Goal: Find specific page/section: Find specific page/section

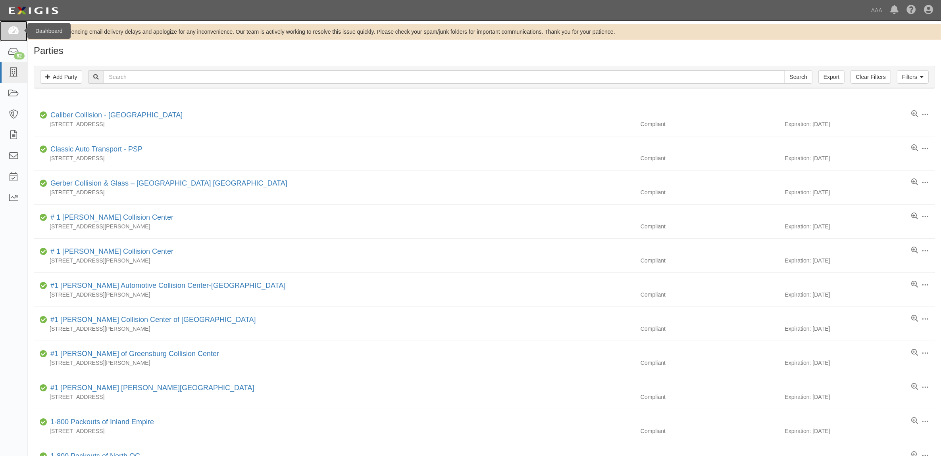
click at [12, 30] on icon at bounding box center [13, 31] width 11 height 9
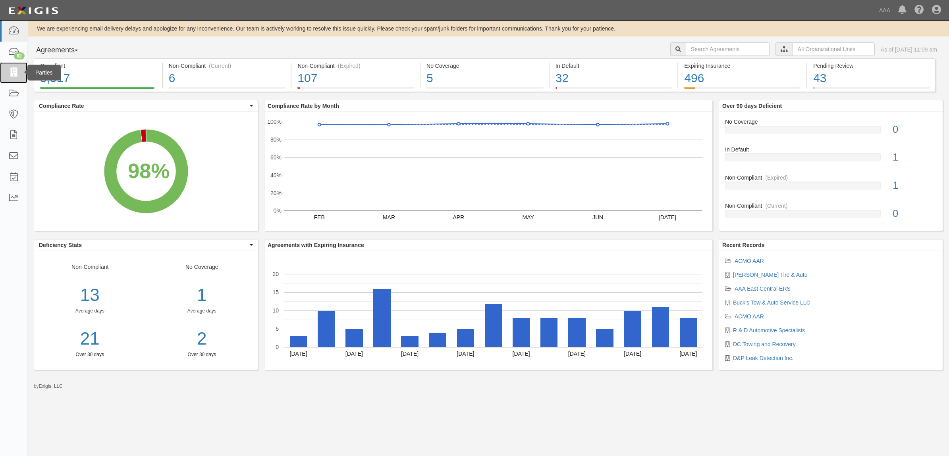
drag, startPoint x: 16, startPoint y: 75, endPoint x: 13, endPoint y: 82, distance: 8.0
click at [16, 75] on icon at bounding box center [13, 72] width 11 height 9
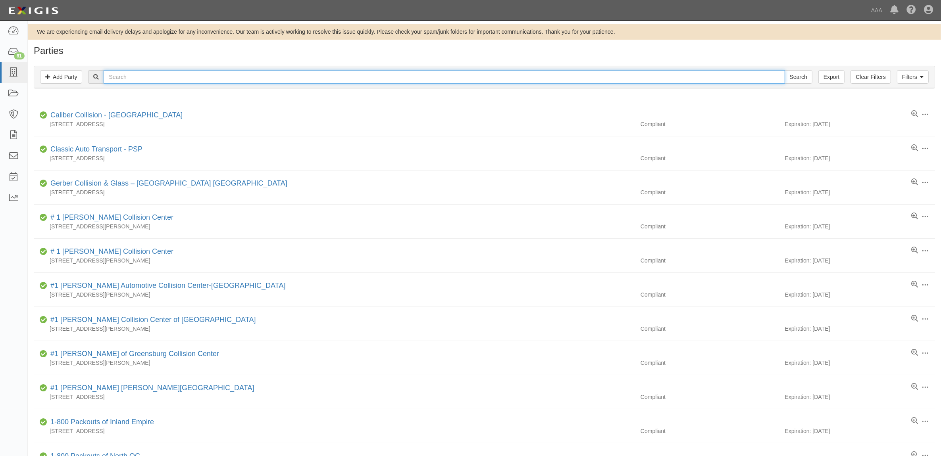
drag, startPoint x: 196, startPoint y: 76, endPoint x: 467, endPoint y: 74, distance: 270.7
click at [196, 76] on input "text" at bounding box center [444, 76] width 681 height 13
paste input "CC106234"
type input "CC106234"
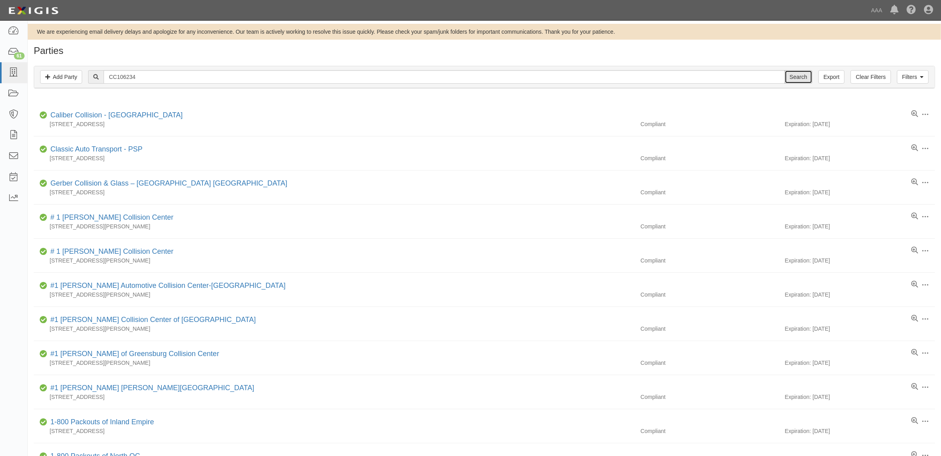
click at [798, 73] on input "Search" at bounding box center [799, 76] width 28 height 13
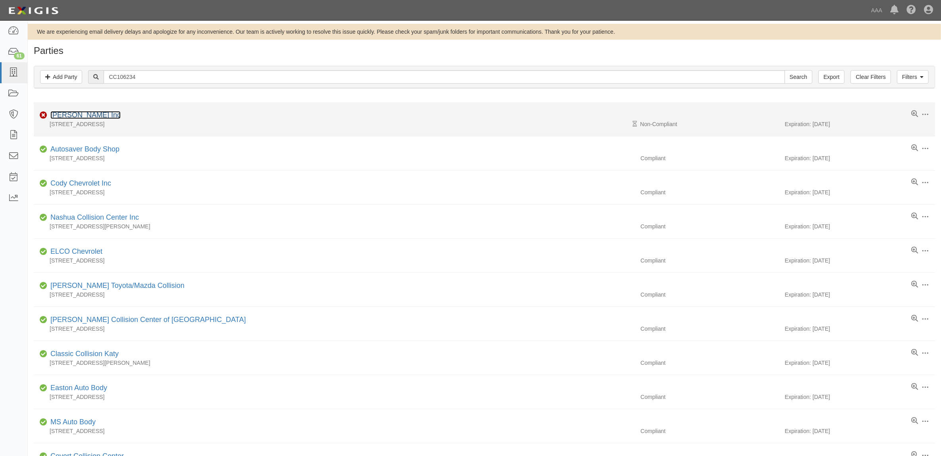
click at [73, 115] on link "J.A.S. Inc" at bounding box center [85, 115] width 70 height 8
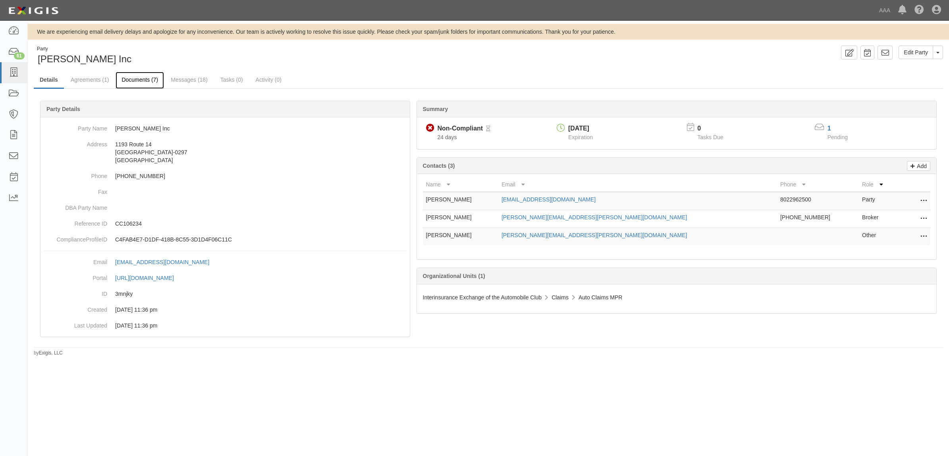
click at [143, 78] on link "Documents (7)" at bounding box center [140, 80] width 48 height 17
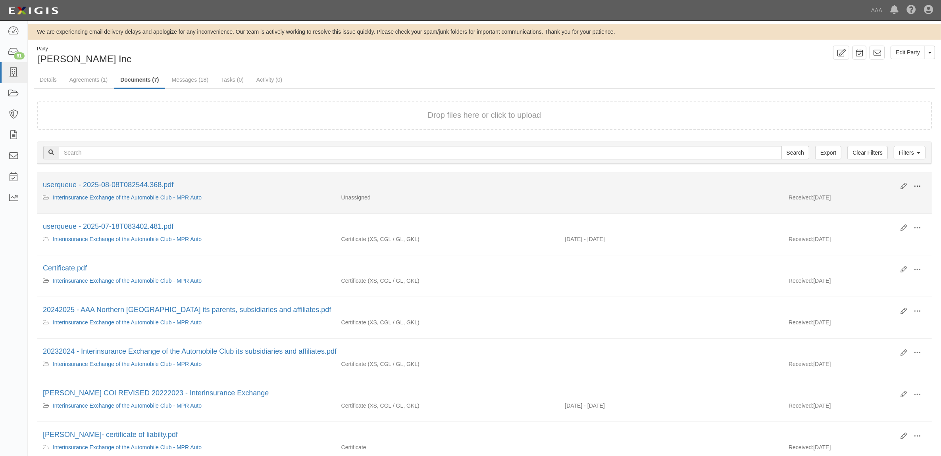
click at [919, 184] on span at bounding box center [917, 186] width 7 height 7
click at [893, 194] on link "View" at bounding box center [878, 198] width 63 height 14
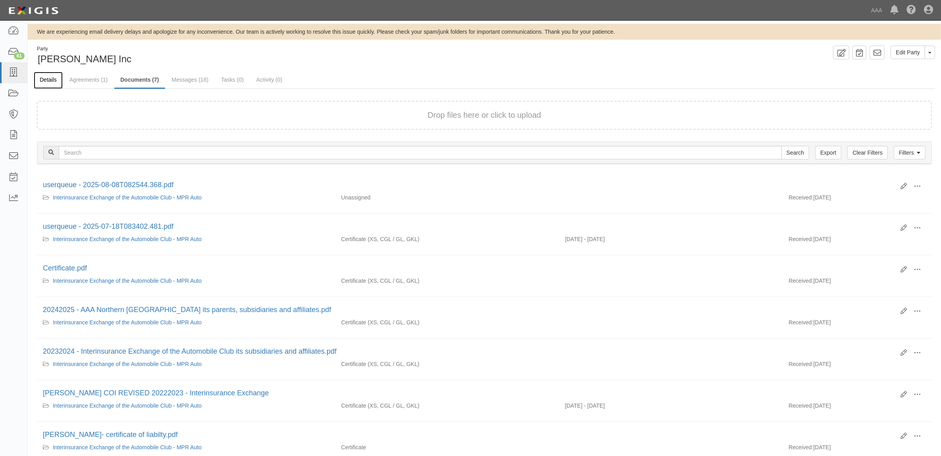
drag, startPoint x: 54, startPoint y: 79, endPoint x: 56, endPoint y: 84, distance: 5.5
click at [54, 79] on link "Details" at bounding box center [48, 80] width 29 height 17
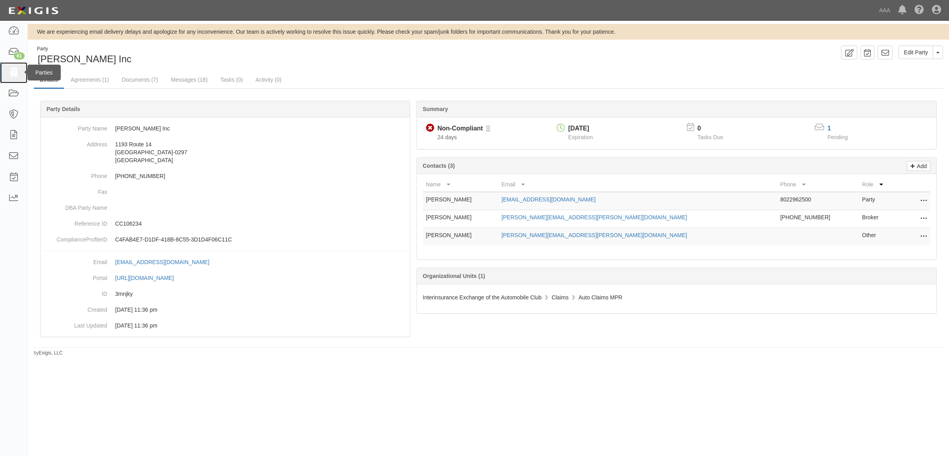
click at [22, 77] on link at bounding box center [13, 72] width 27 height 21
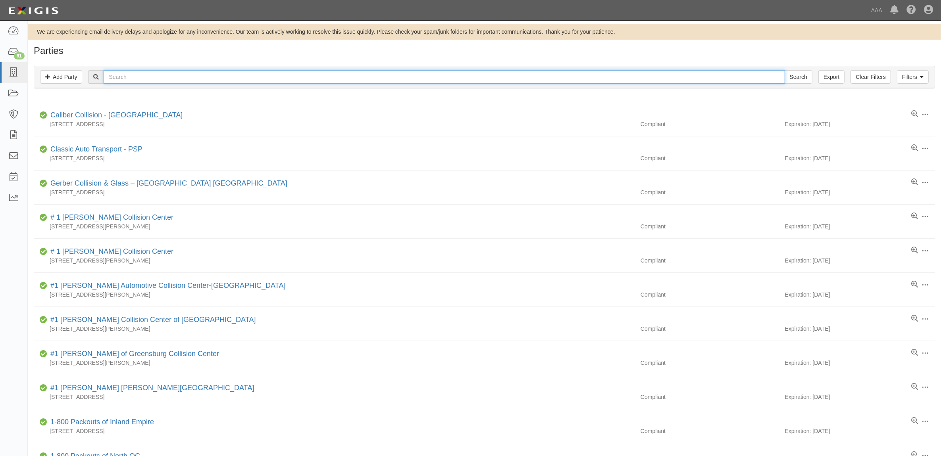
click at [161, 76] on input "text" at bounding box center [444, 76] width 681 height 13
type input "[PERSON_NAME] Inc"
click at [785, 70] on input "Search" at bounding box center [799, 76] width 28 height 13
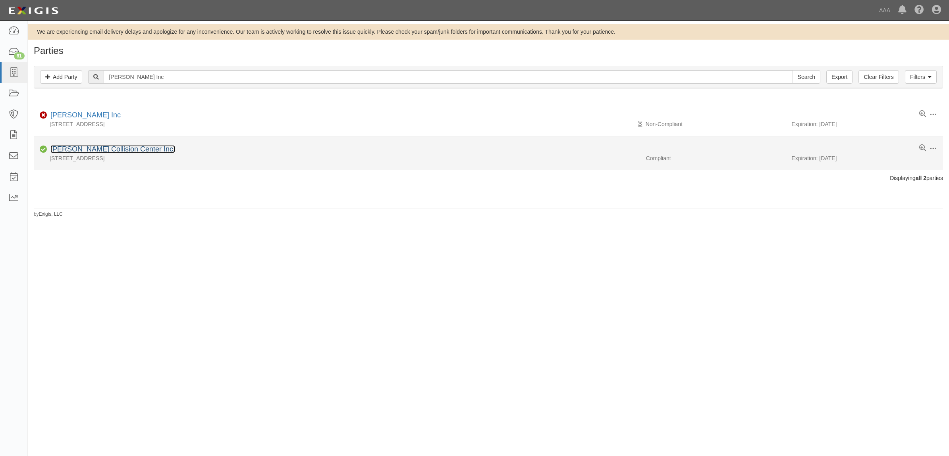
click at [91, 152] on link "[PERSON_NAME] Collision Center Inc." at bounding box center [112, 149] width 125 height 8
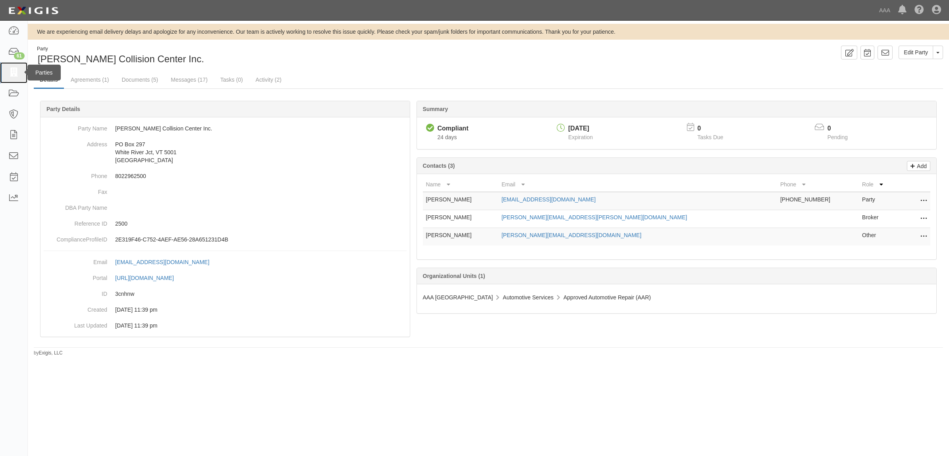
click at [9, 78] on link at bounding box center [13, 72] width 27 height 21
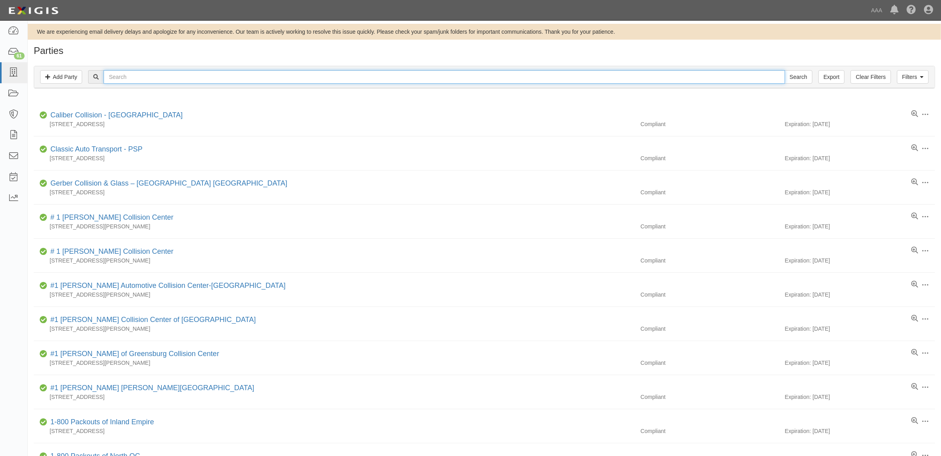
click at [124, 79] on input "text" at bounding box center [444, 76] width 681 height 13
type input "Goodyear Tire"
click at [785, 70] on input "Search" at bounding box center [799, 76] width 28 height 13
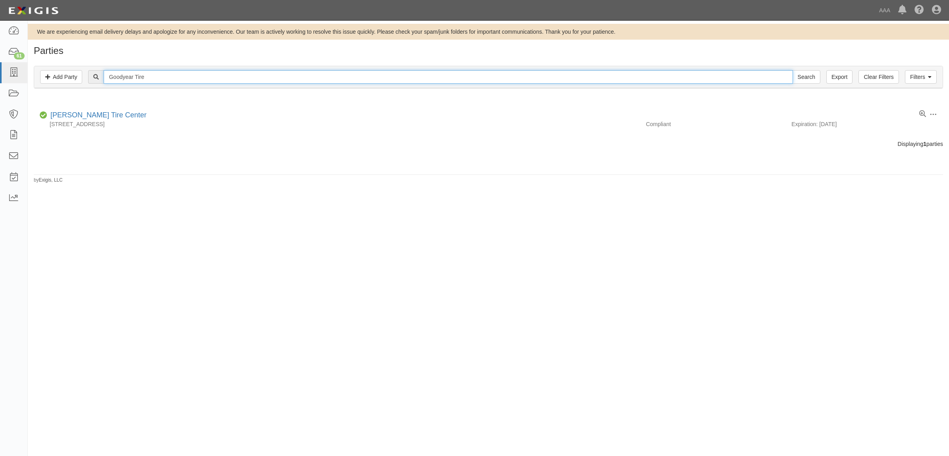
click at [153, 75] on input "Goodyear Tire" at bounding box center [448, 76] width 689 height 13
type input "Aiea"
click at [792, 70] on input "Search" at bounding box center [806, 76] width 28 height 13
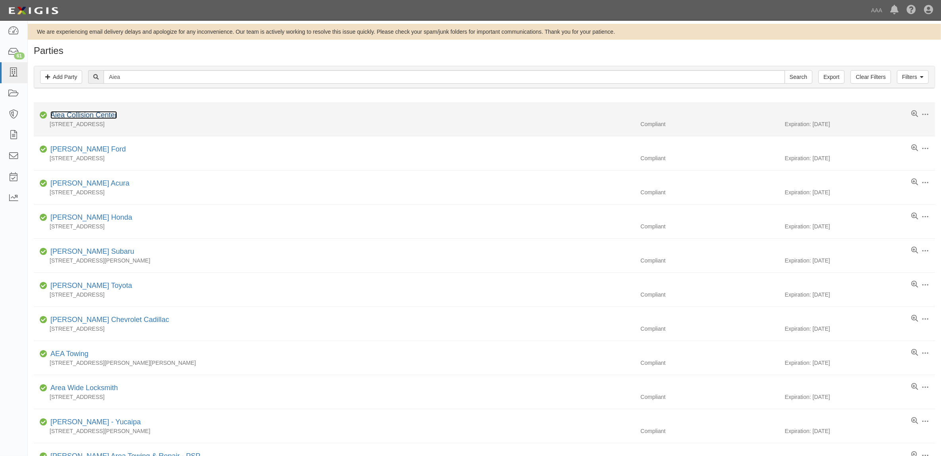
click at [93, 118] on link "Aiea Collision Center" at bounding box center [83, 115] width 67 height 8
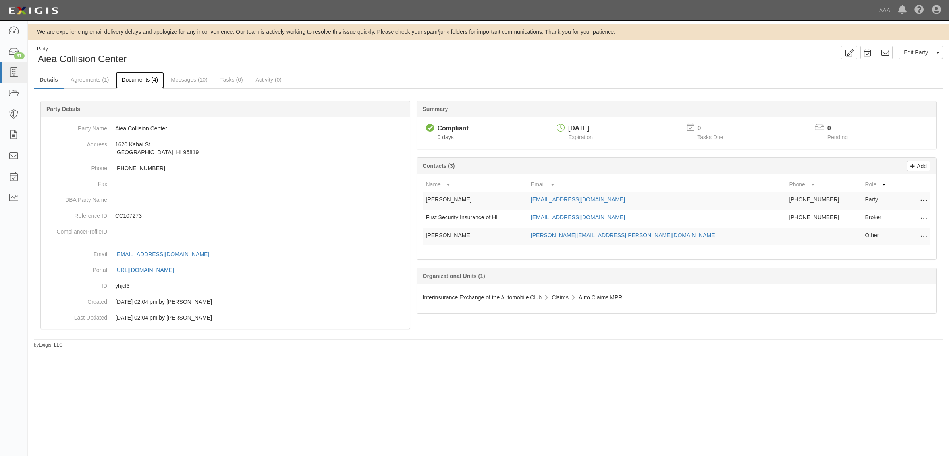
click at [134, 79] on link "Documents (4)" at bounding box center [140, 80] width 48 height 17
click at [15, 75] on icon at bounding box center [13, 72] width 11 height 9
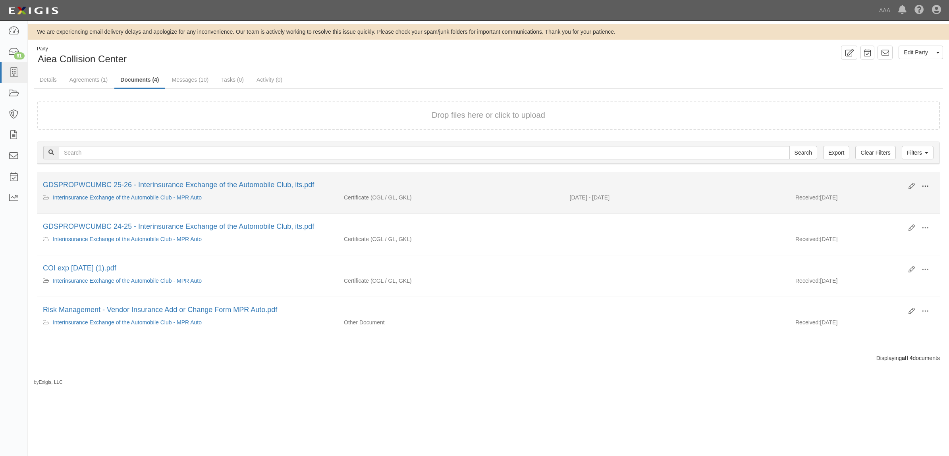
click at [931, 185] on button at bounding box center [924, 186] width 17 height 13
click at [886, 197] on link "View" at bounding box center [886, 198] width 63 height 14
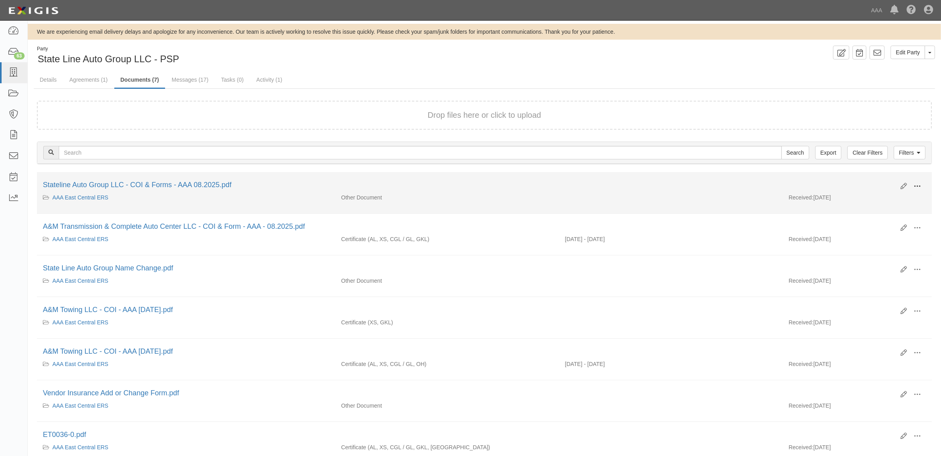
drag, startPoint x: 916, startPoint y: 183, endPoint x: 904, endPoint y: 186, distance: 12.3
click at [916, 183] on span at bounding box center [917, 186] width 7 height 7
click at [852, 197] on link "View" at bounding box center [878, 198] width 63 height 14
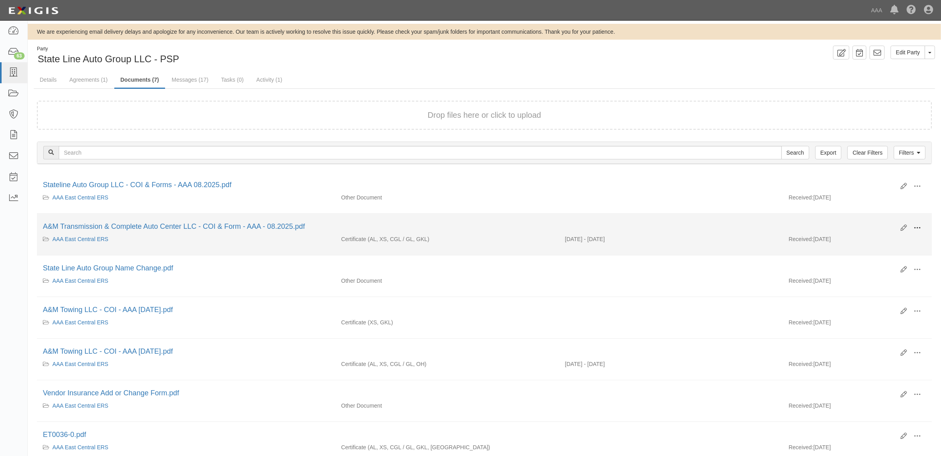
drag, startPoint x: 919, startPoint y: 227, endPoint x: 904, endPoint y: 229, distance: 15.3
click at [919, 227] on span at bounding box center [917, 228] width 7 height 7
click at [880, 235] on link "View" at bounding box center [878, 240] width 63 height 14
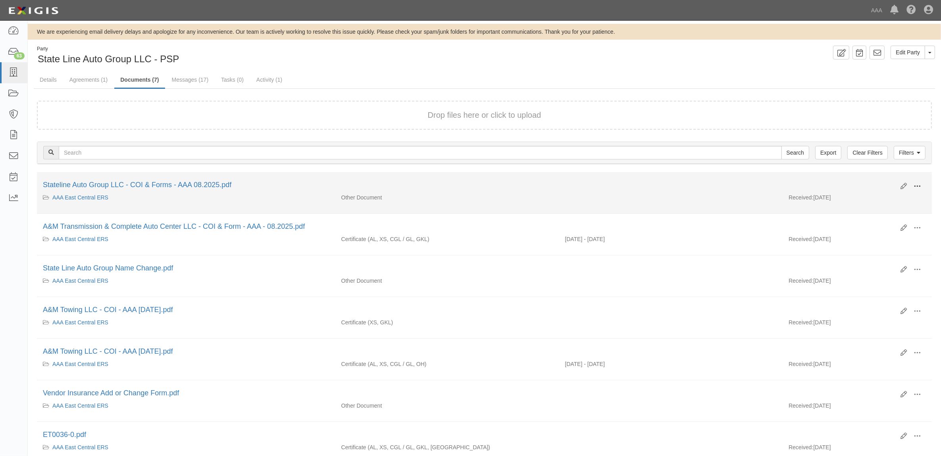
click at [919, 188] on span at bounding box center [917, 186] width 7 height 7
click at [880, 214] on link "View details" at bounding box center [878, 213] width 63 height 14
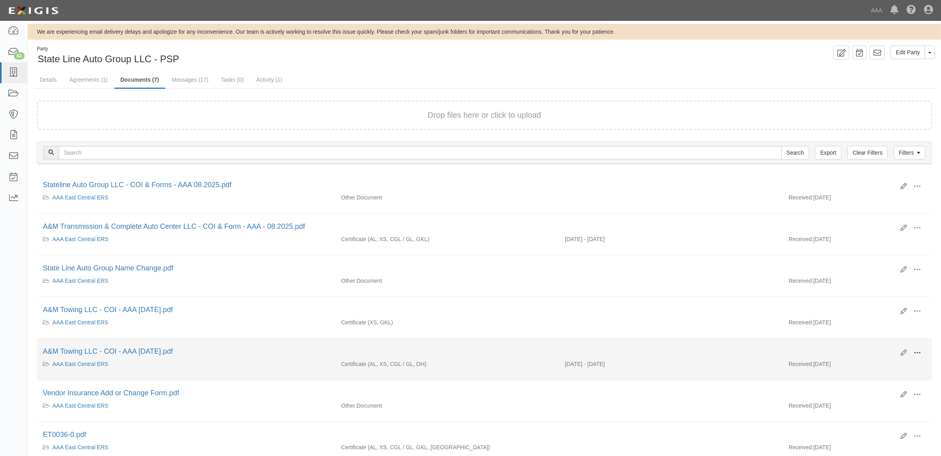
click at [918, 354] on span at bounding box center [917, 353] width 7 height 7
click at [903, 360] on link "View" at bounding box center [878, 365] width 63 height 14
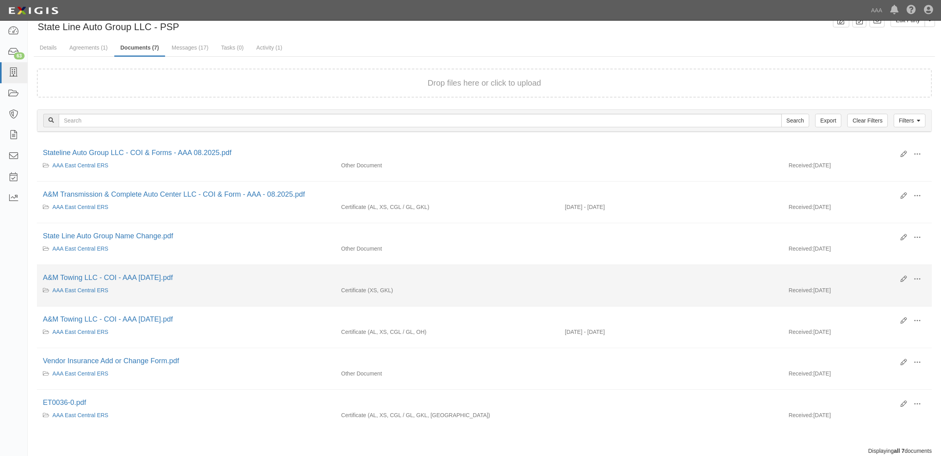
scroll to position [50, 0]
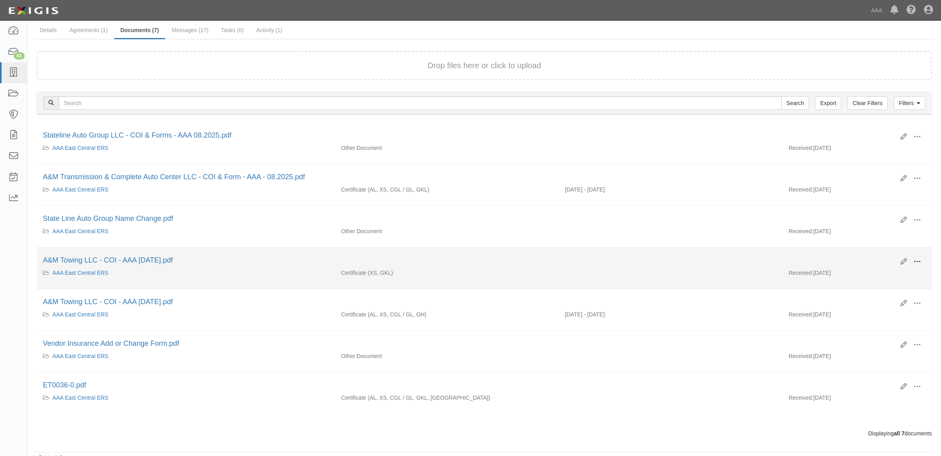
click at [920, 262] on span at bounding box center [917, 261] width 7 height 7
click at [892, 273] on link "View" at bounding box center [878, 273] width 63 height 14
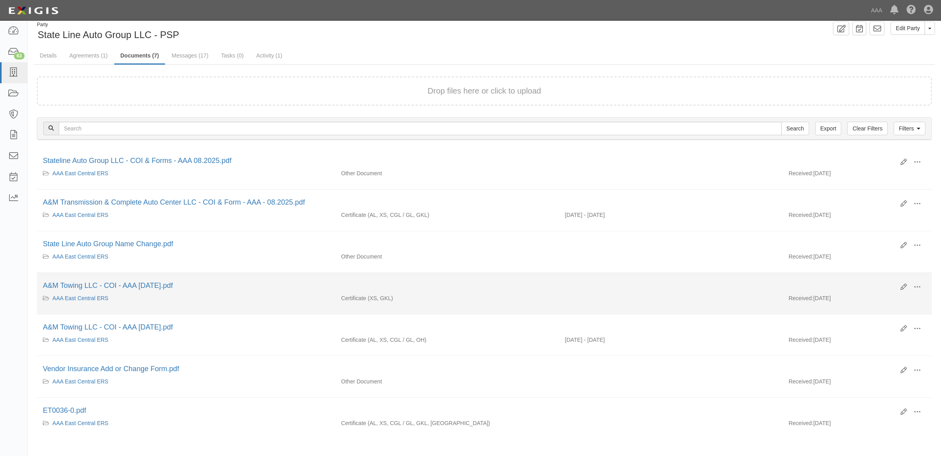
scroll to position [0, 0]
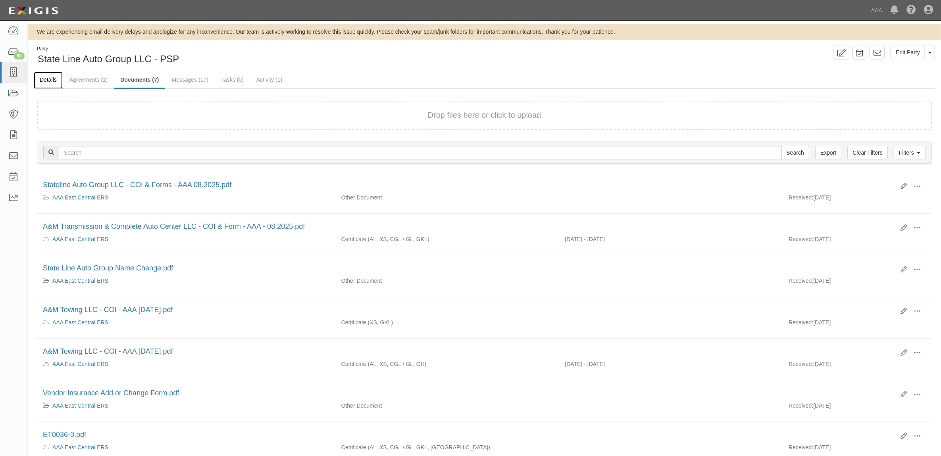
click at [50, 79] on link "Details" at bounding box center [48, 80] width 29 height 17
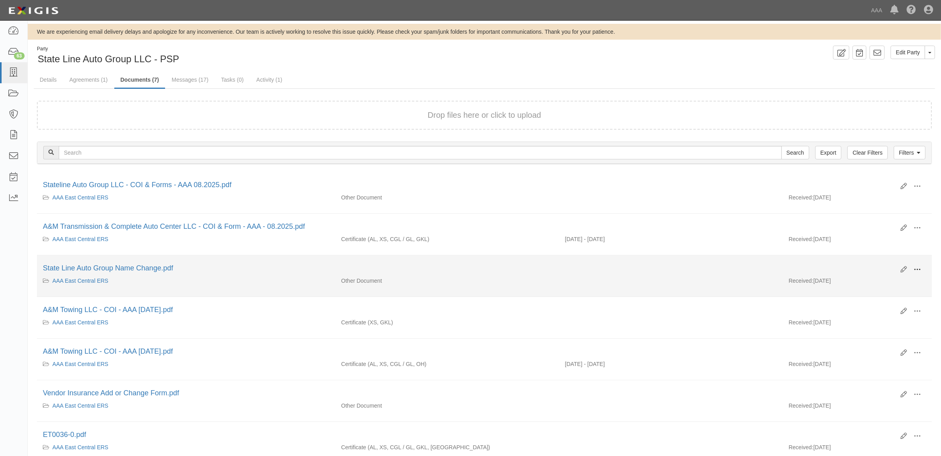
click at [915, 271] on span at bounding box center [917, 269] width 7 height 7
click at [890, 280] on link "View" at bounding box center [878, 281] width 63 height 14
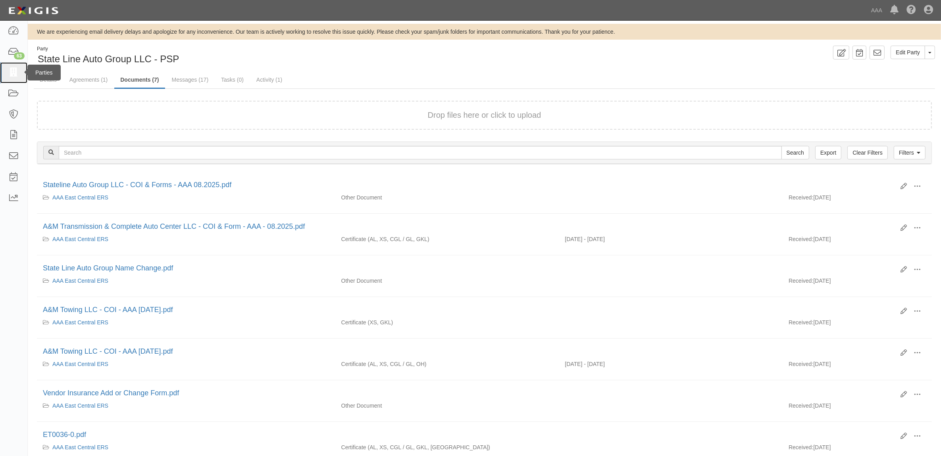
drag, startPoint x: 19, startPoint y: 70, endPoint x: 23, endPoint y: 74, distance: 5.9
click at [19, 70] on link at bounding box center [13, 72] width 27 height 21
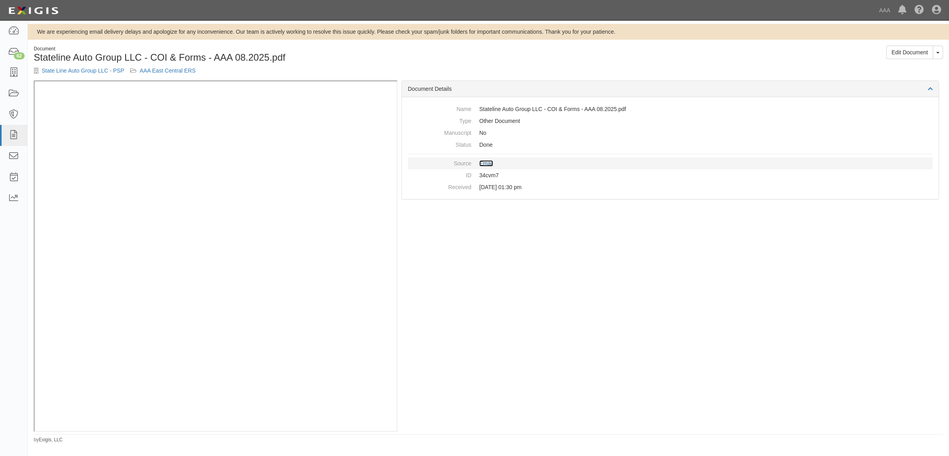
click at [487, 165] on link "Email" at bounding box center [486, 163] width 14 height 6
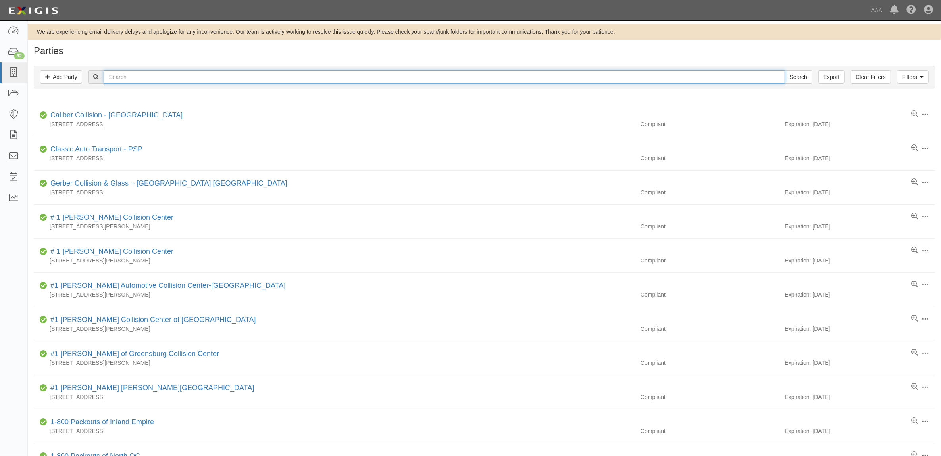
click at [171, 77] on input "text" at bounding box center [444, 76] width 681 height 13
type input "State Line"
click at [785, 70] on input "Search" at bounding box center [799, 76] width 28 height 13
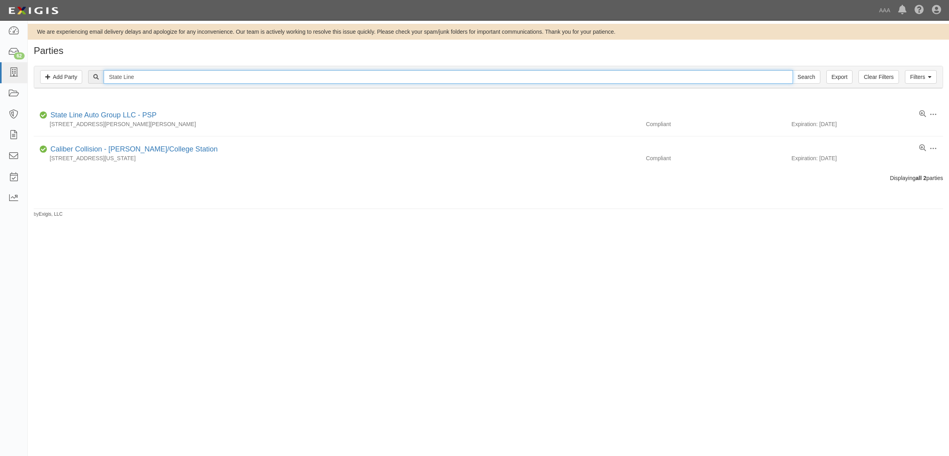
click at [171, 79] on input "State Line" at bounding box center [448, 76] width 689 height 13
type input "A & M"
click at [792, 70] on input "Search" at bounding box center [806, 76] width 28 height 13
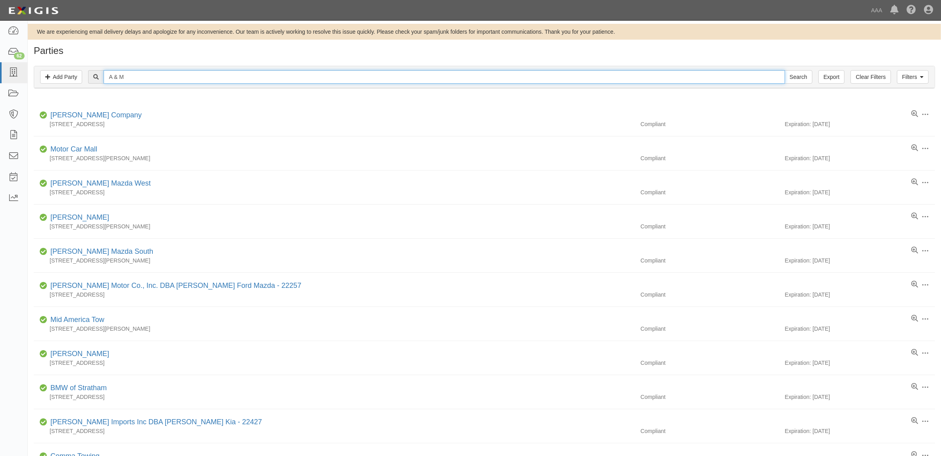
click at [132, 76] on input "A & M" at bounding box center [444, 76] width 681 height 13
type input "A&M Towing"
click at [785, 70] on input "Search" at bounding box center [799, 76] width 28 height 13
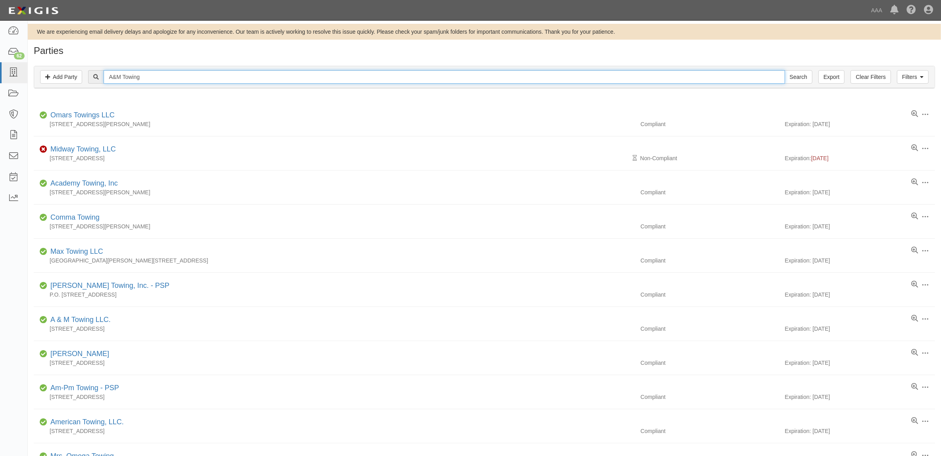
click at [132, 78] on input "A&M Towing" at bounding box center [444, 76] width 681 height 13
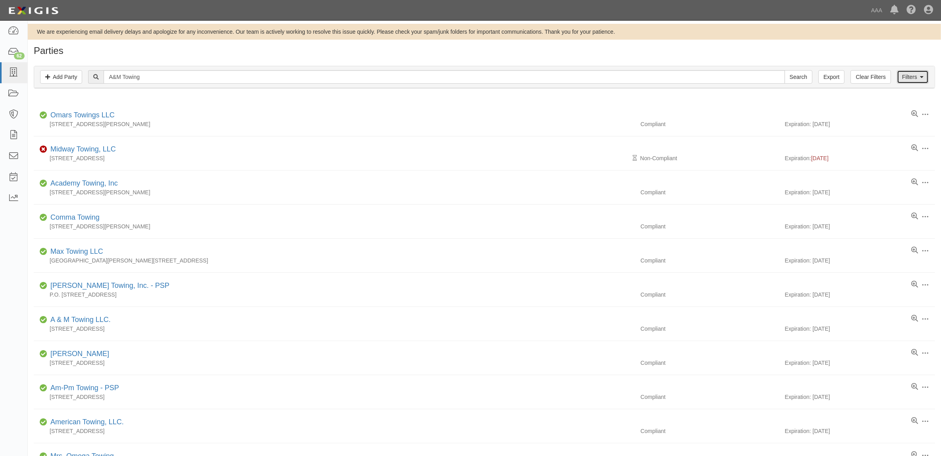
click at [925, 73] on link "Filters" at bounding box center [913, 76] width 32 height 13
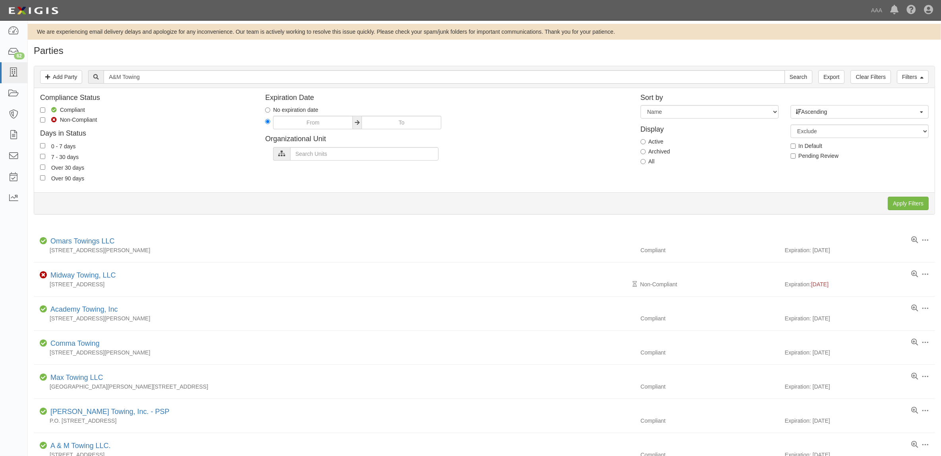
click at [641, 163] on div "Display Active Archived All" at bounding box center [710, 144] width 150 height 51
click at [644, 163] on input "All" at bounding box center [643, 161] width 5 height 5
radio input "true"
click at [906, 201] on input "Apply Filters" at bounding box center [908, 203] width 41 height 13
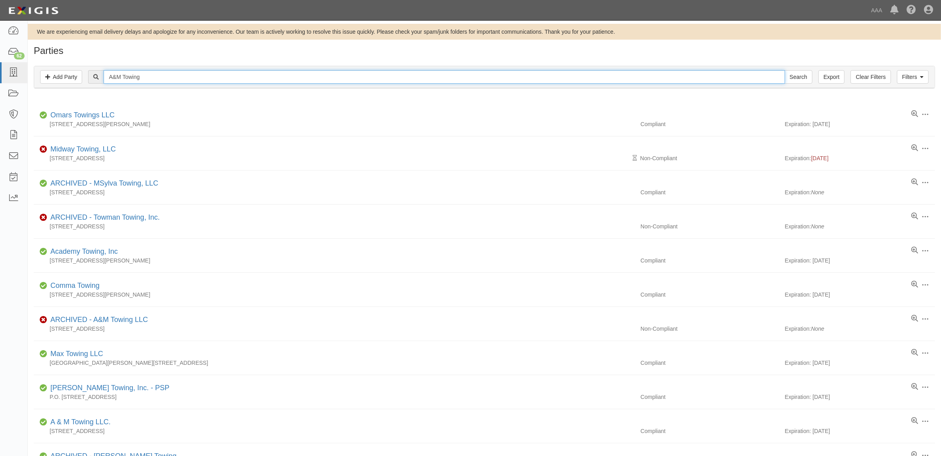
click at [138, 78] on input "A&M Towing" at bounding box center [444, 76] width 681 height 13
type input "A & M Towing"
click at [785, 70] on input "Search" at bounding box center [799, 76] width 28 height 13
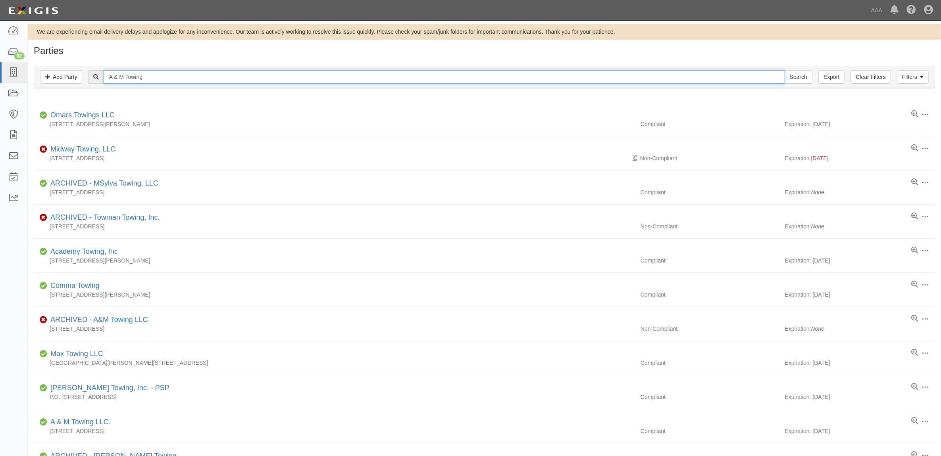
click at [154, 77] on input "A & M Towing" at bounding box center [444, 76] width 681 height 13
type input "A & M"
click at [785, 70] on input "Search" at bounding box center [799, 76] width 28 height 13
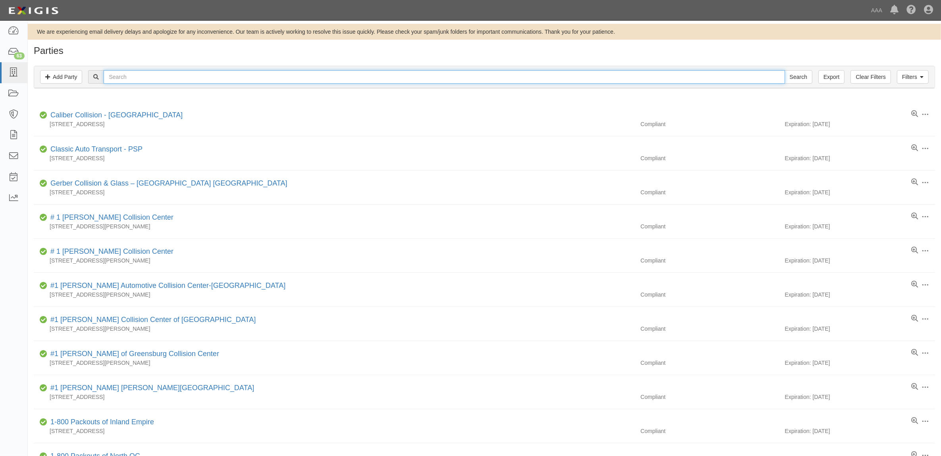
click at [311, 76] on input "text" at bounding box center [444, 76] width 681 height 13
click at [156, 78] on input "text" at bounding box center [444, 76] width 681 height 13
type input "20475"
click at [785, 70] on input "Search" at bounding box center [799, 76] width 28 height 13
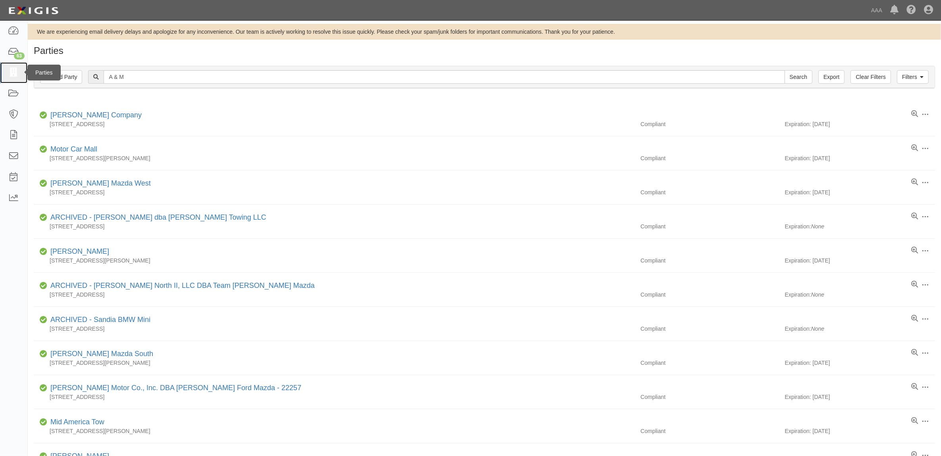
click at [14, 69] on icon at bounding box center [13, 72] width 11 height 9
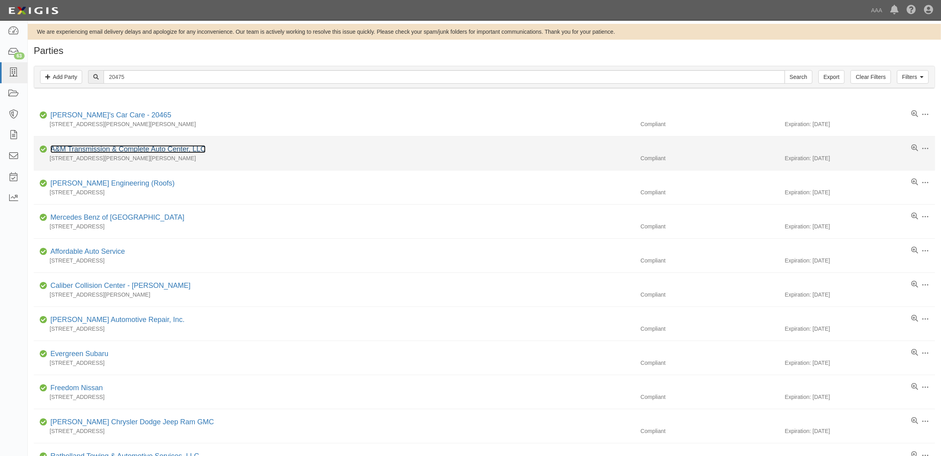
click at [127, 150] on link "A&M Transmission & Complete Auto Center, LLC" at bounding box center [127, 149] width 155 height 8
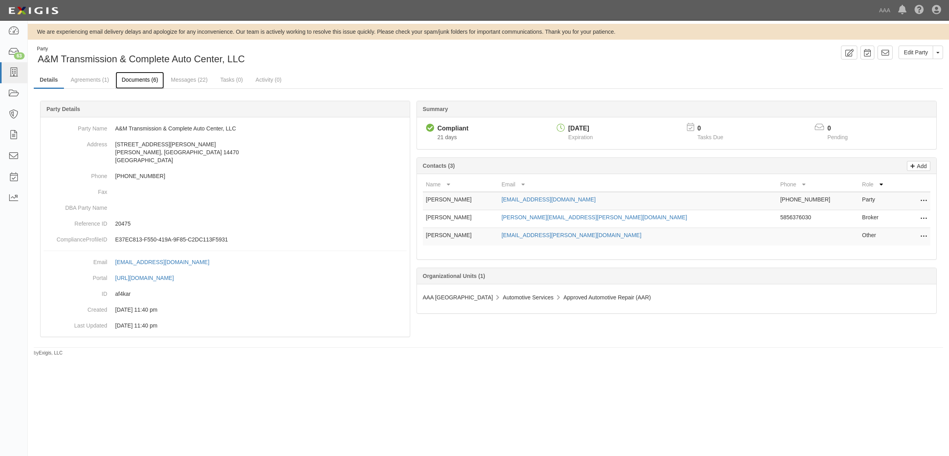
click at [149, 82] on link "Documents (6)" at bounding box center [140, 80] width 48 height 17
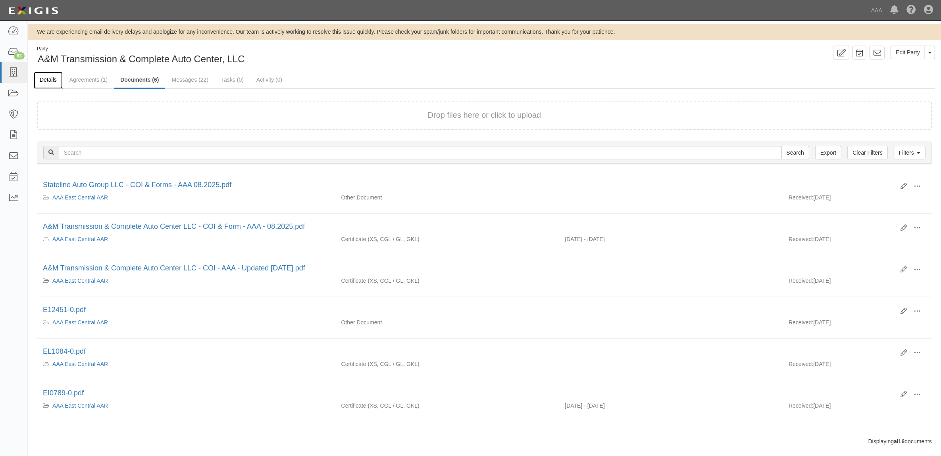
click at [42, 78] on link "Details" at bounding box center [48, 80] width 29 height 17
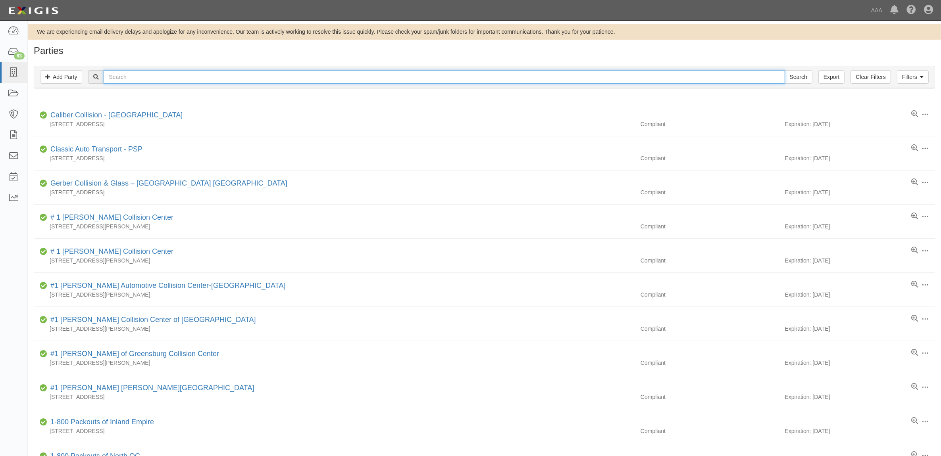
click at [146, 77] on input "text" at bounding box center [444, 76] width 681 height 13
